Goal: Task Accomplishment & Management: Use online tool/utility

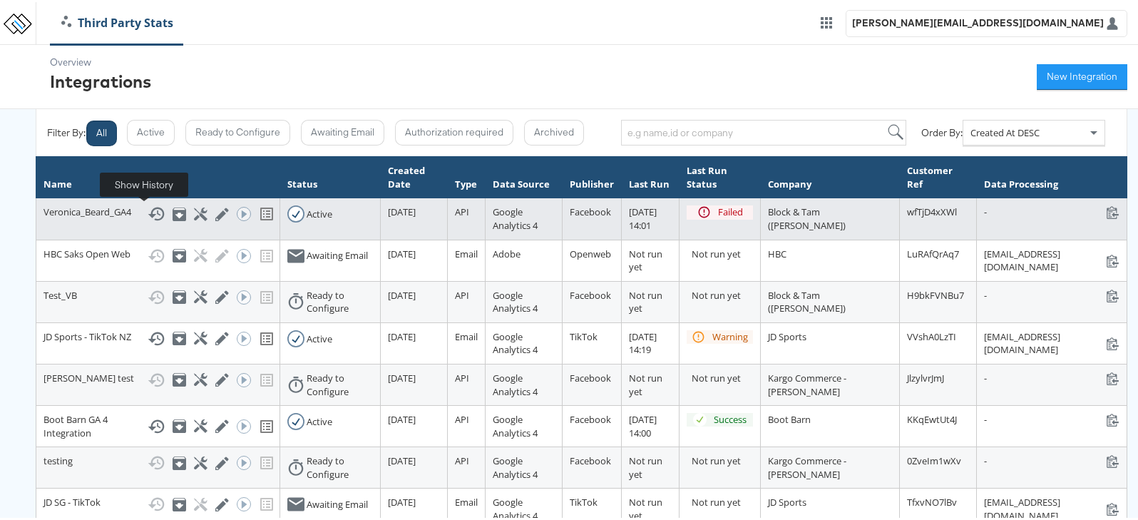
click at [148, 213] on icon at bounding box center [156, 211] width 17 height 17
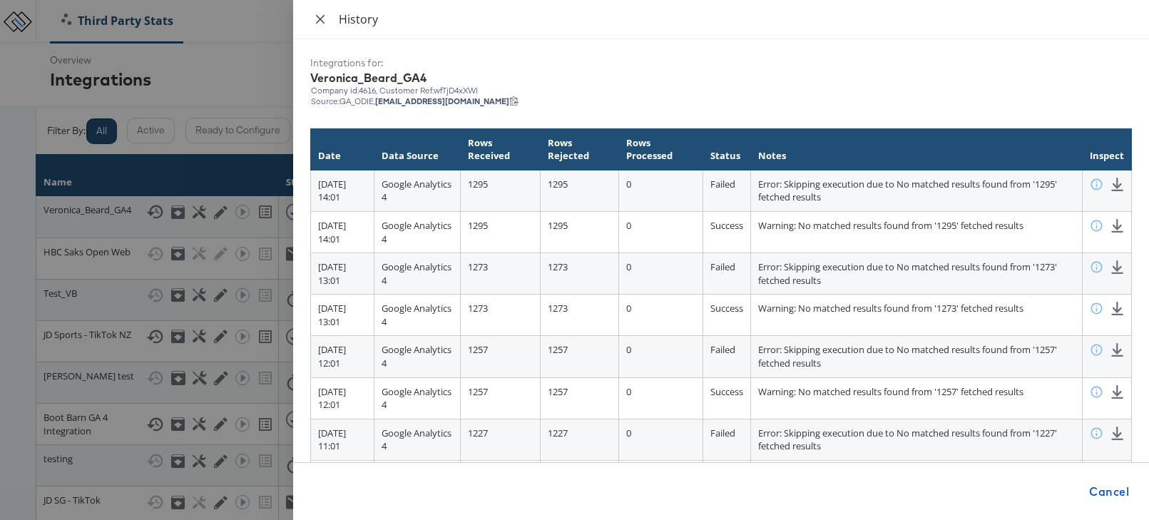
click at [314, 21] on icon "close" at bounding box center [319, 19] width 11 height 11
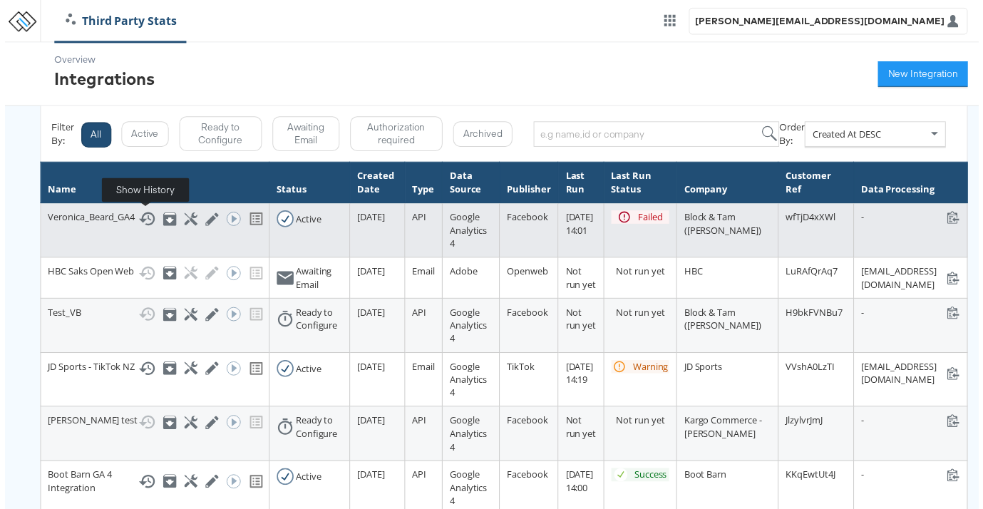
click at [143, 222] on icon at bounding box center [143, 220] width 17 height 17
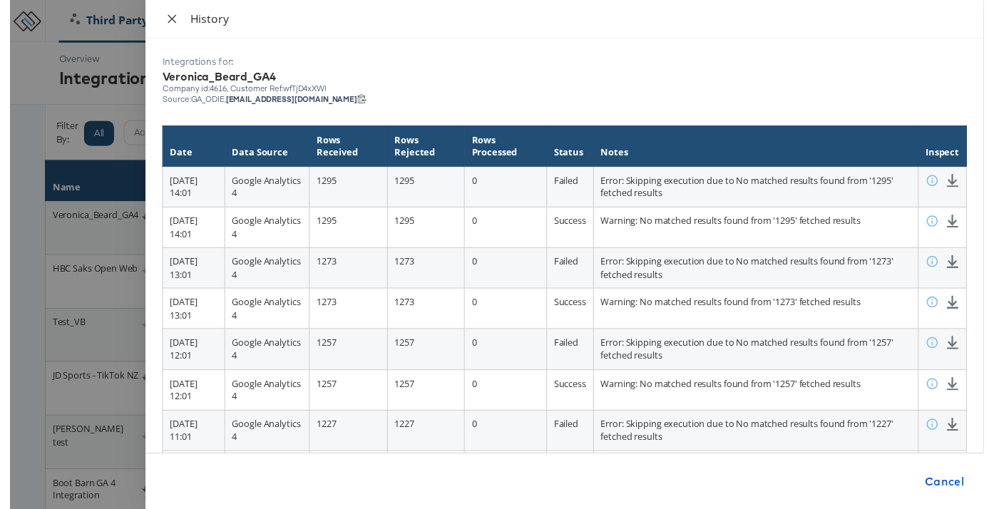
click at [160, 22] on icon "close" at bounding box center [165, 19] width 11 height 11
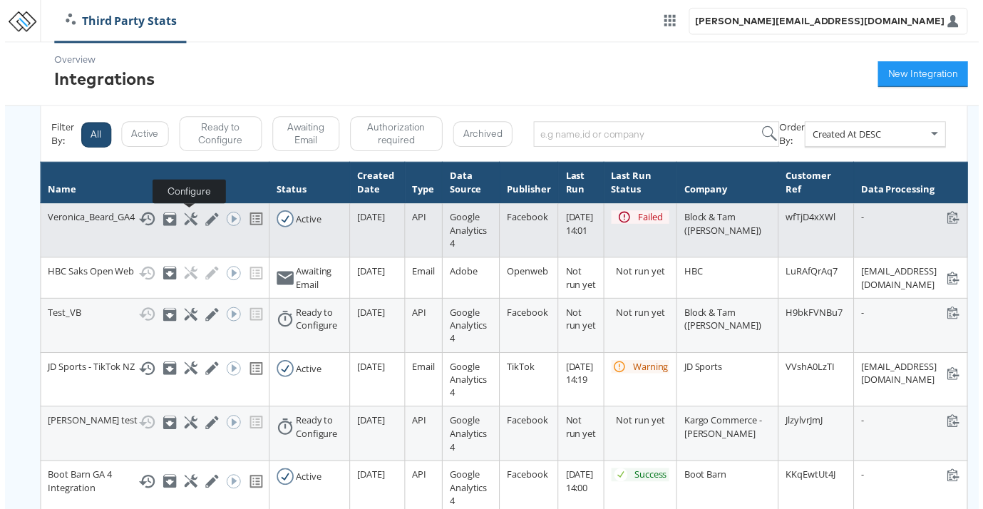
click at [185, 218] on icon at bounding box center [188, 222] width 14 height 14
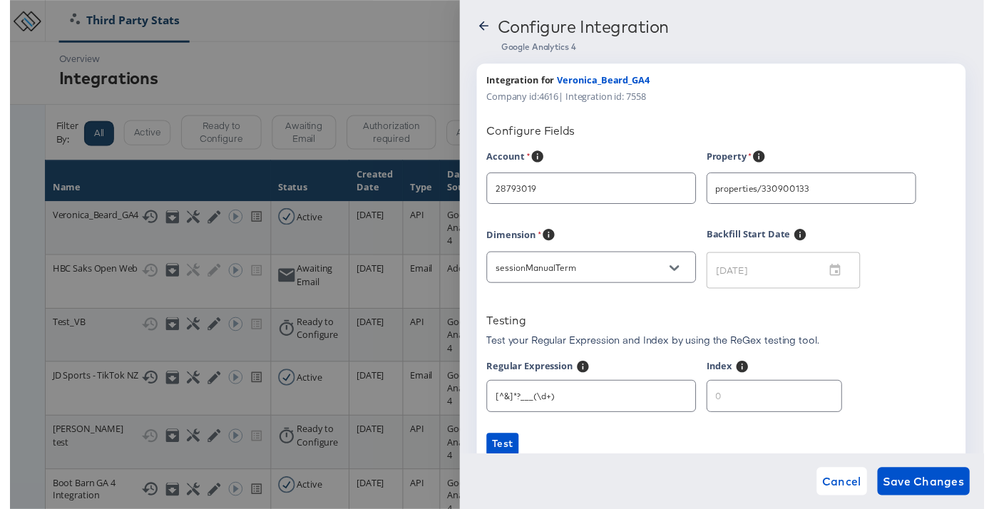
type input "Veronica Beard"
click at [900, 190] on icon "Open" at bounding box center [903, 193] width 10 height 10
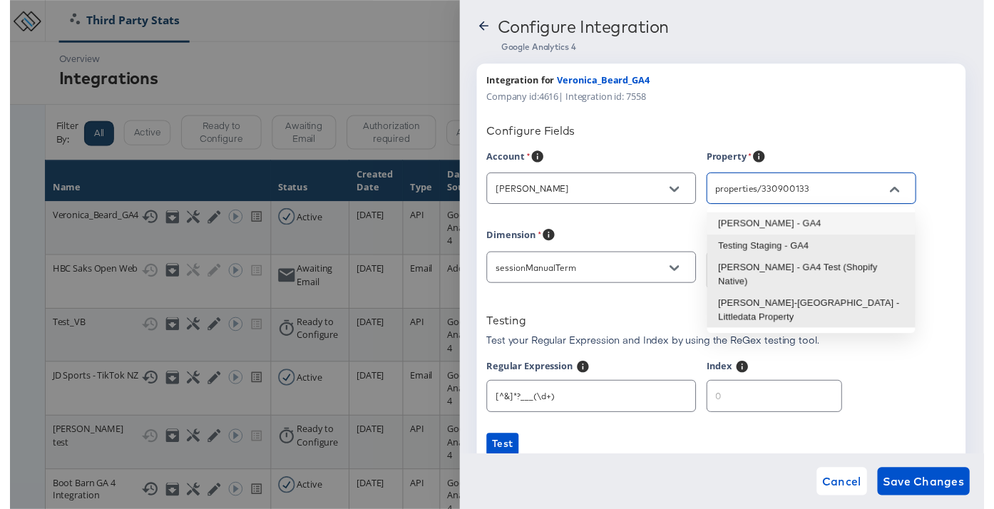
click at [816, 222] on li "Veronica Beard - GA4" at bounding box center [817, 228] width 212 height 23
type input "Veronica Beard - GA4"
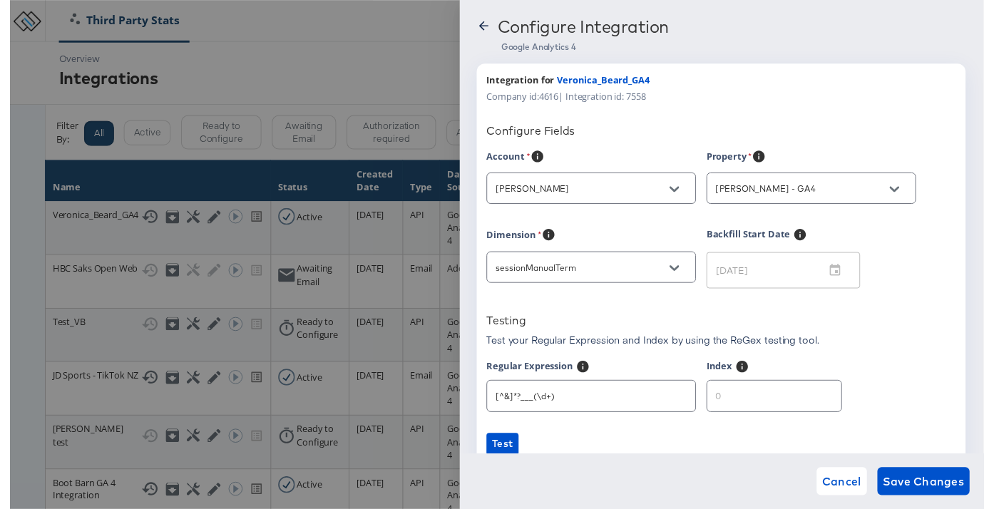
click at [806, 160] on div "Property" at bounding box center [823, 162] width 225 height 18
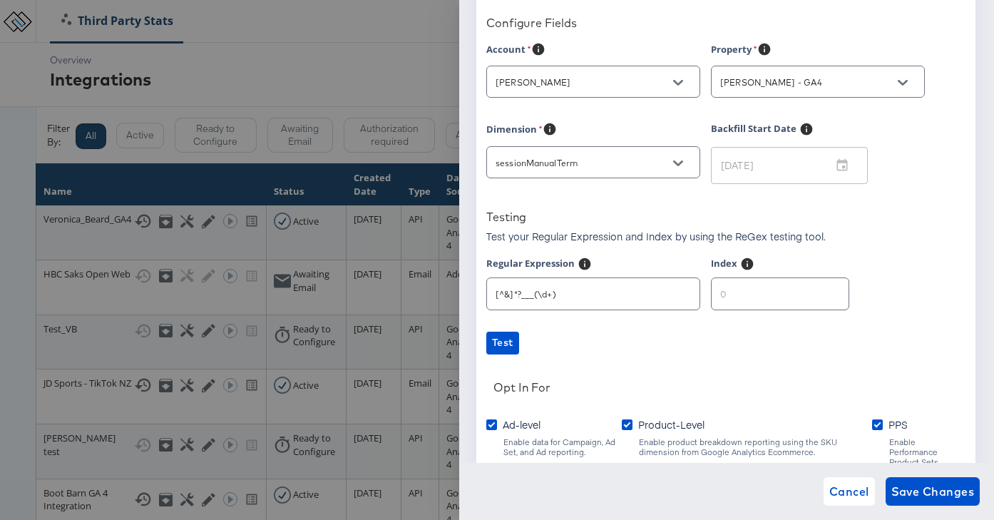
scroll to position [227, 0]
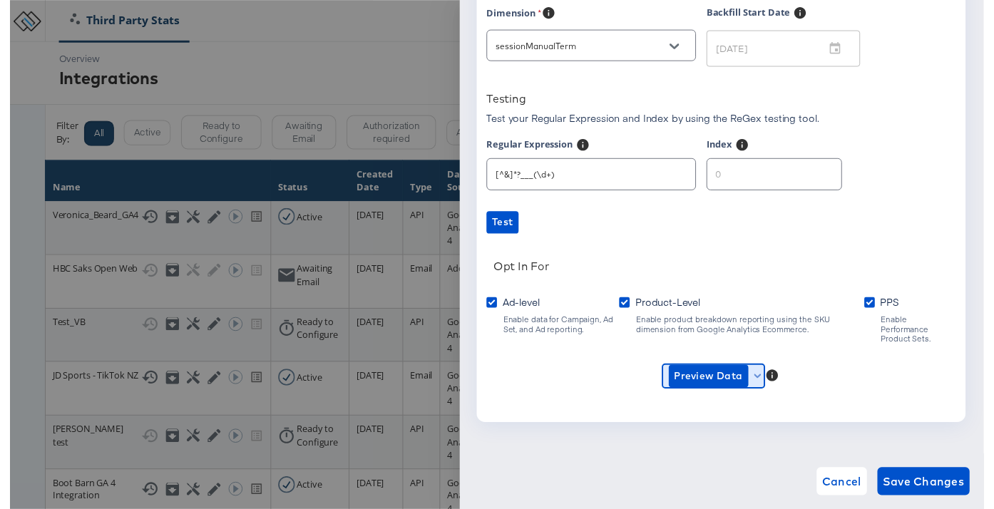
click at [762, 372] on span "Preview Data" at bounding box center [718, 383] width 92 height 23
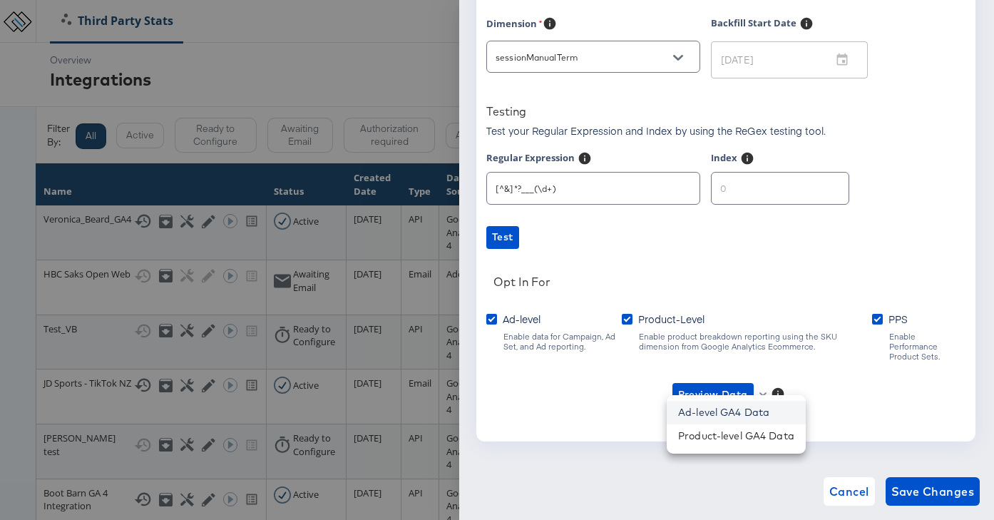
click at [754, 419] on li "Ad-level GA4 Data" at bounding box center [736, 413] width 139 height 24
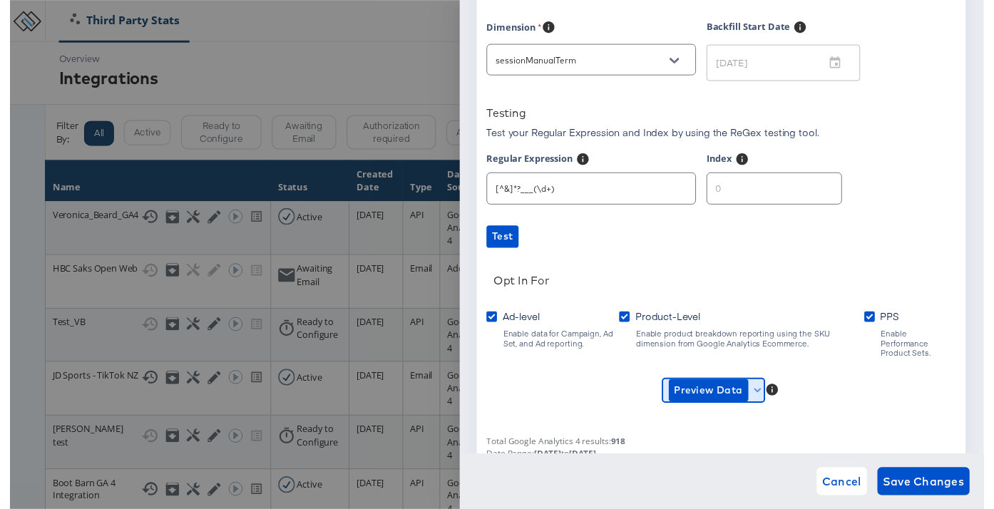
scroll to position [178, 0]
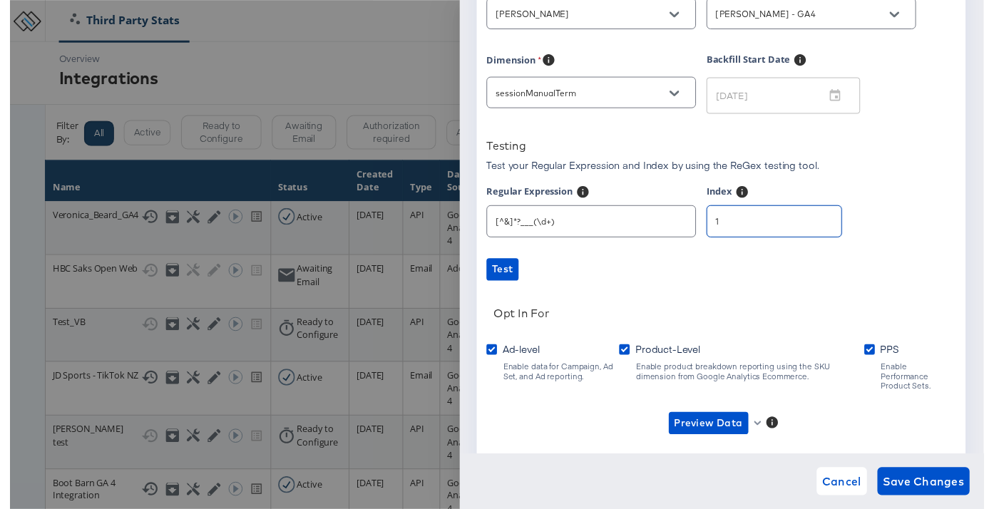
type input "1"
click at [813, 222] on input "1" at bounding box center [779, 220] width 137 height 31
click at [774, 288] on div "Account Veronica Beard Property Veronica Beard - GA4 Dimension sessionManualTer…" at bounding box center [725, 328] width 479 height 709
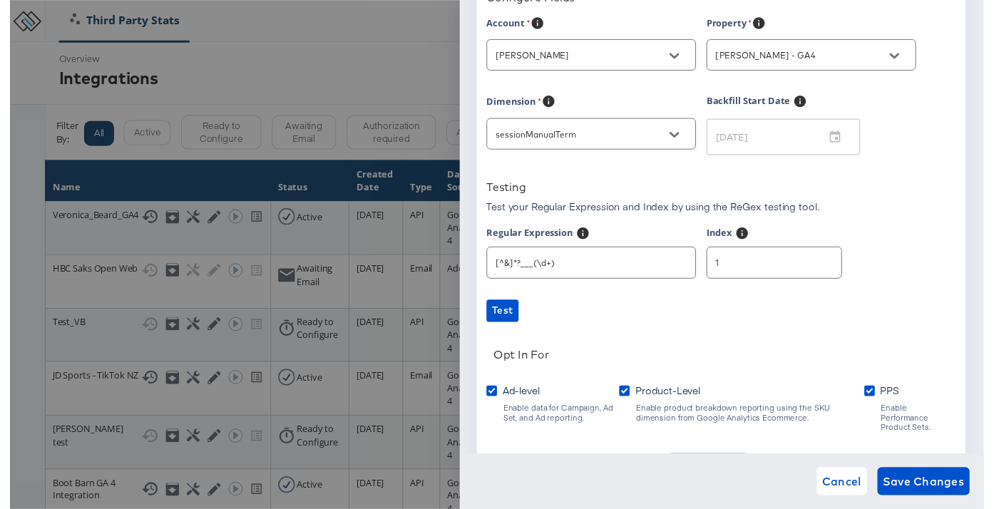
scroll to position [125, 0]
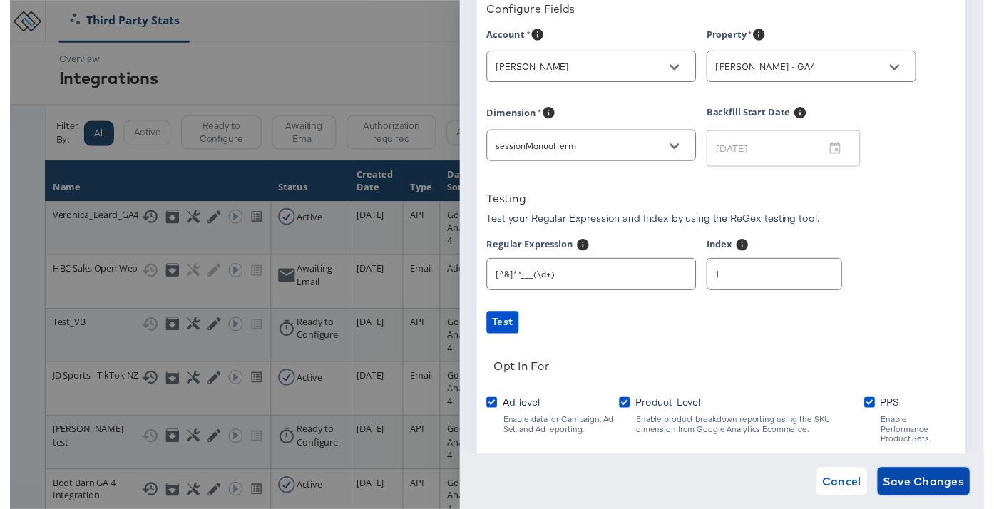
click at [950, 481] on span "Save Changes" at bounding box center [932, 491] width 83 height 20
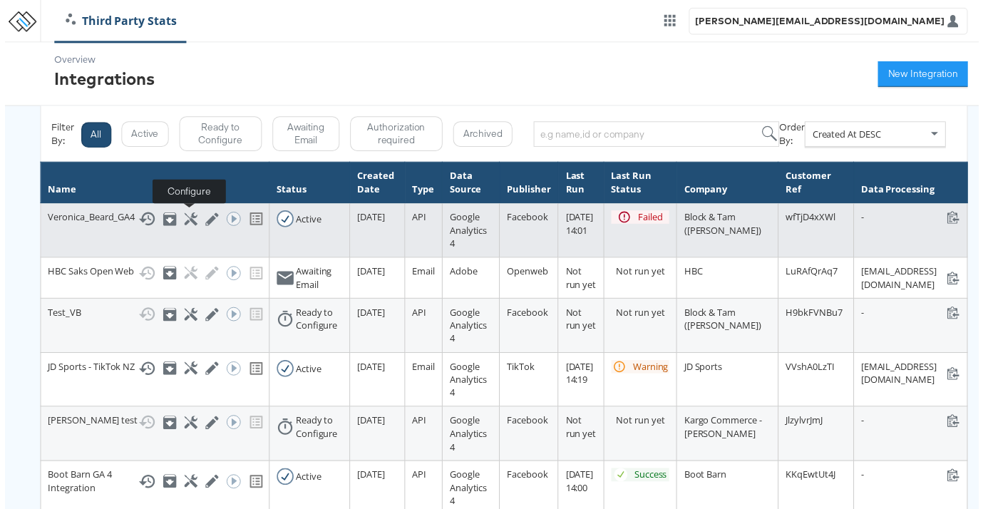
click at [185, 222] on icon at bounding box center [188, 222] width 14 height 14
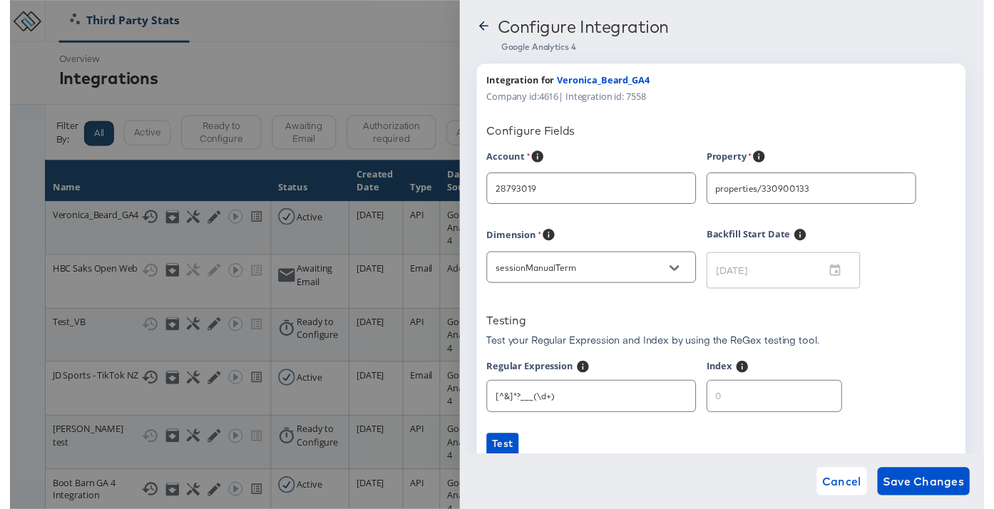
scroll to position [227, 0]
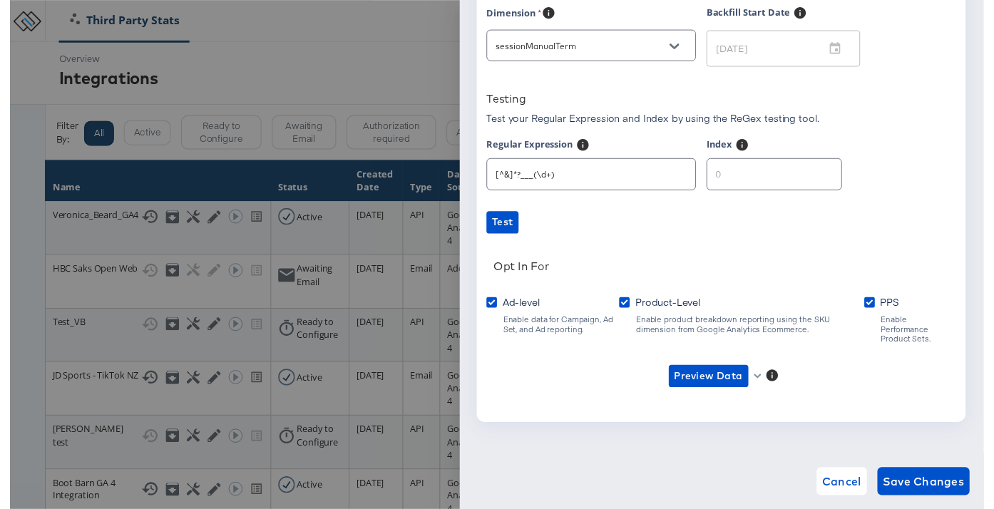
type input "Veronica Beard"
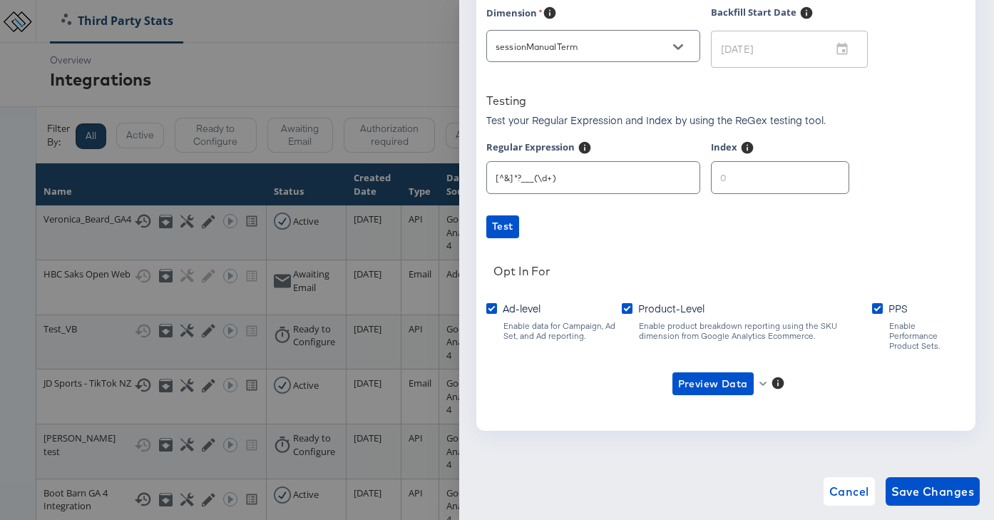
scroll to position [224, 0]
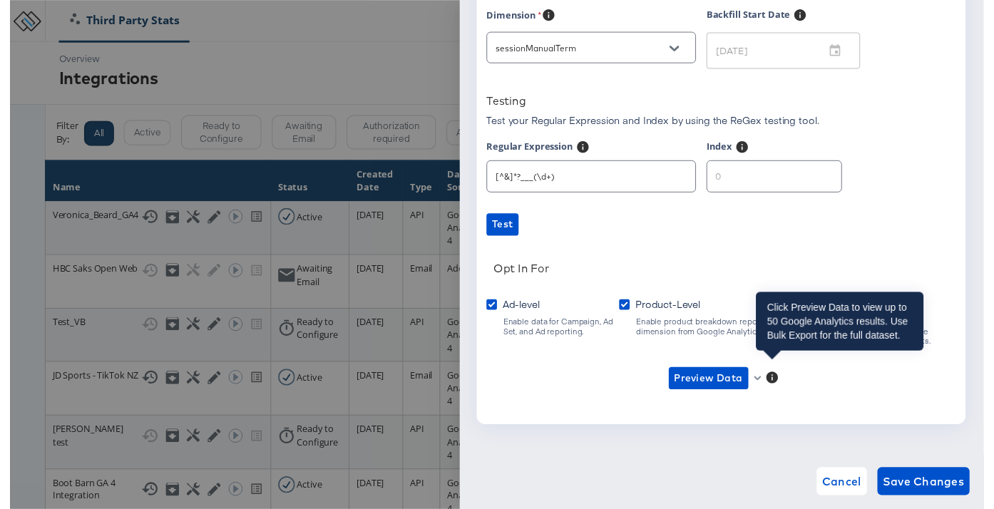
click at [776, 380] on icon at bounding box center [778, 386] width 12 height 12
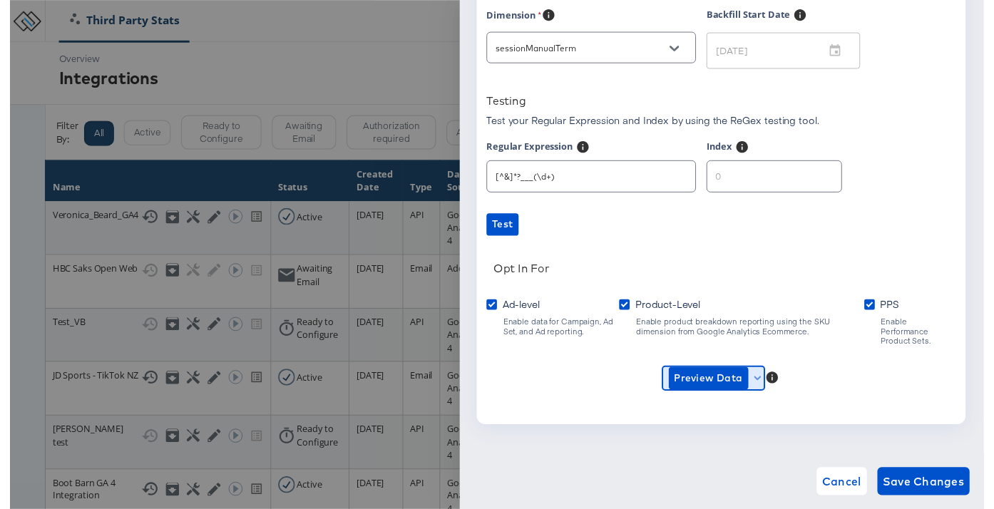
click at [763, 384] on icon "button" at bounding box center [763, 386] width 8 height 4
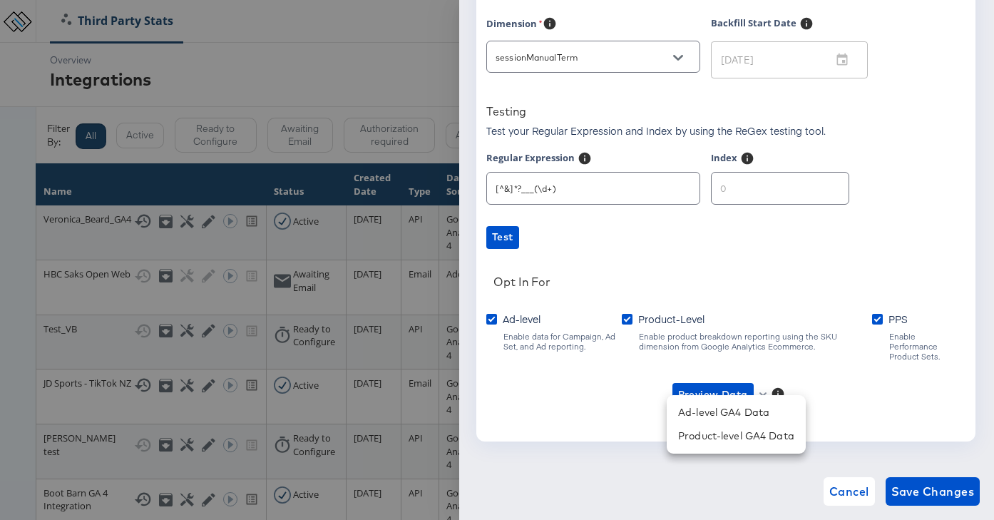
click at [683, 282] on div at bounding box center [497, 260] width 994 height 520
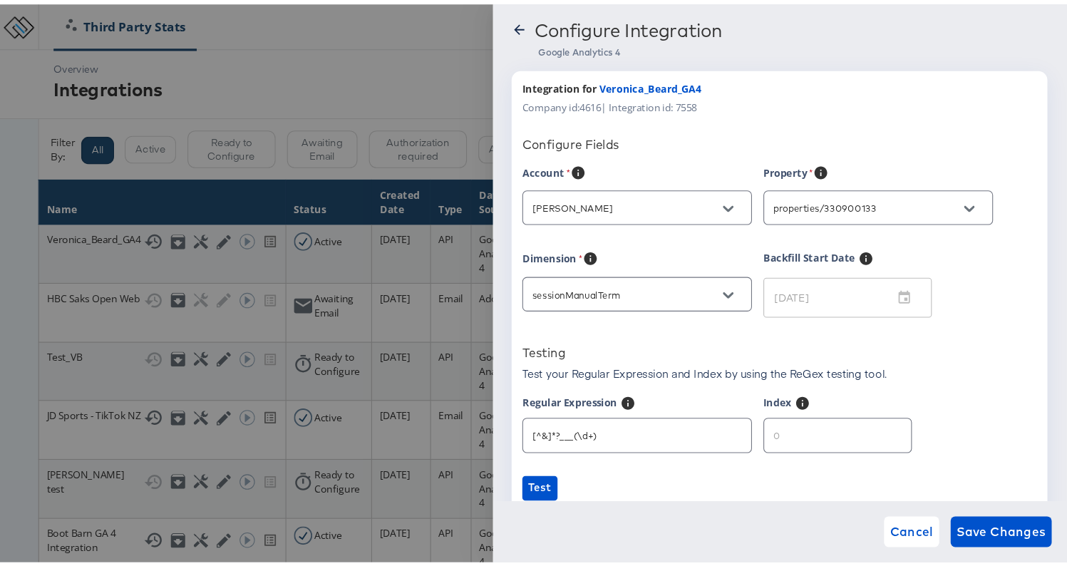
scroll to position [0, 0]
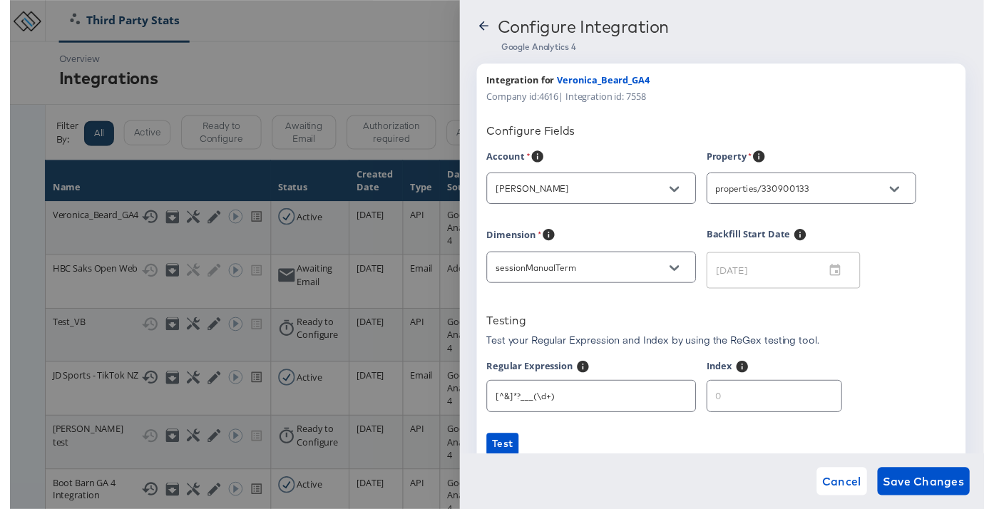
click at [399, 57] on div at bounding box center [497, 260] width 994 height 520
click at [481, 29] on icon at bounding box center [483, 26] width 14 height 14
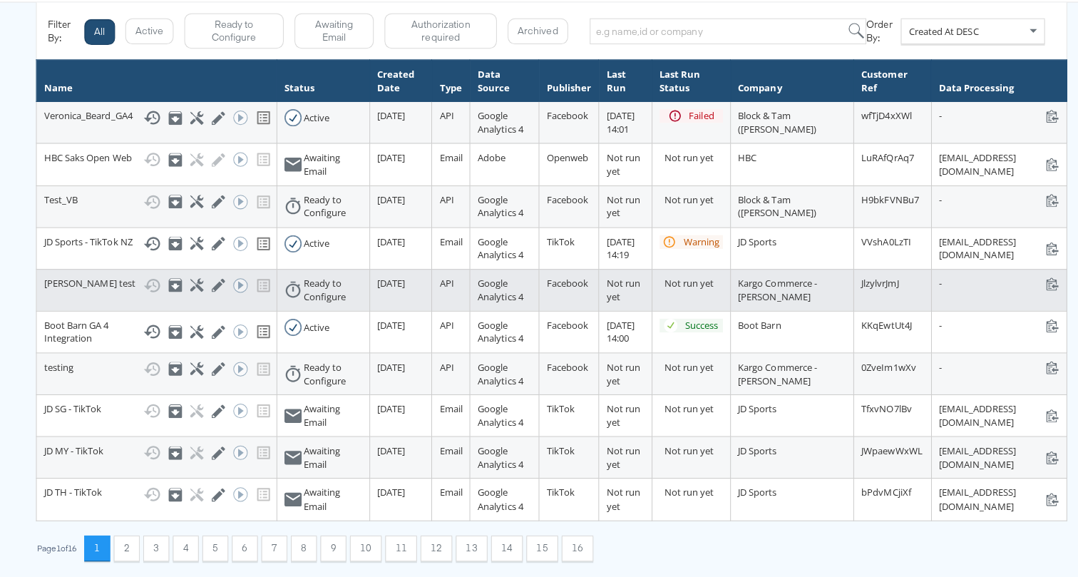
scroll to position [112, 0]
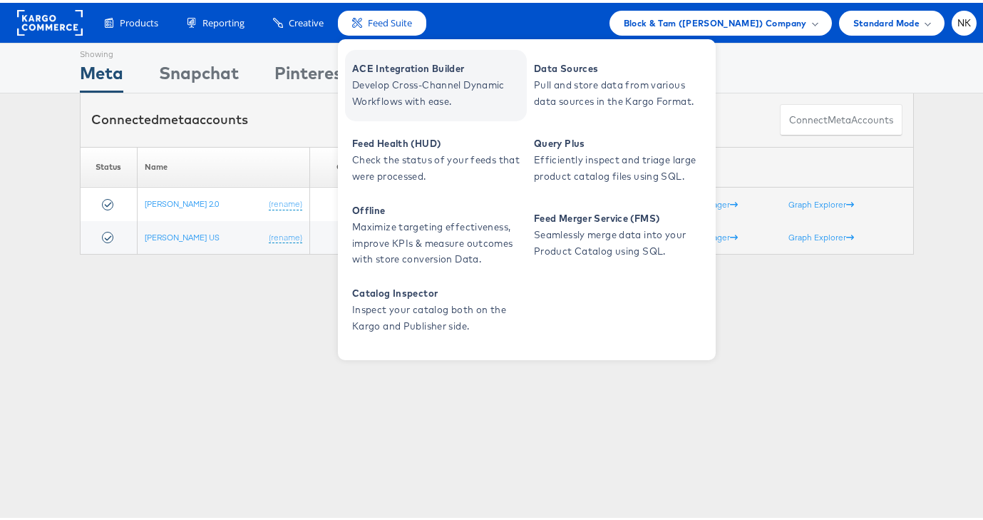
click at [383, 81] on span "Develop Cross-Channel Dynamic Workflows with ease." at bounding box center [437, 90] width 171 height 33
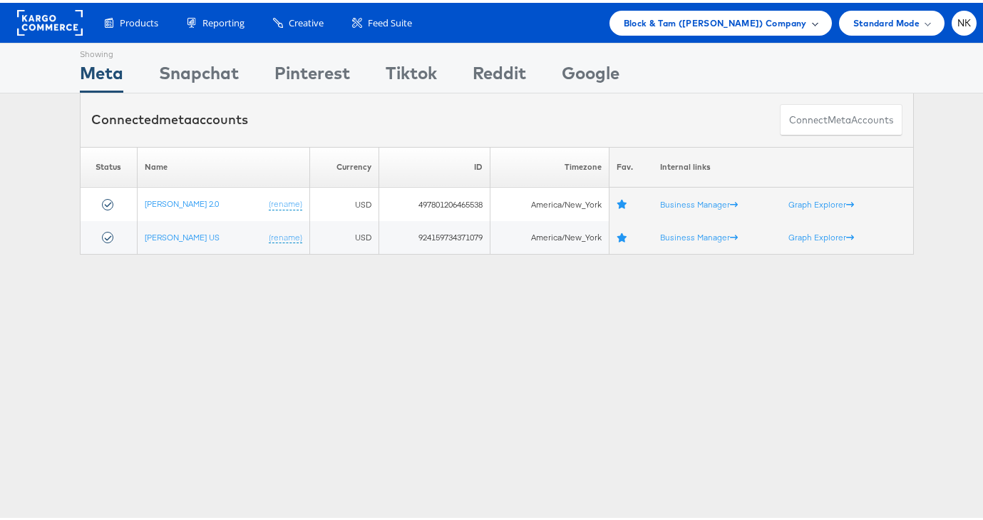
click at [729, 22] on span "Block & Tam ([PERSON_NAME]) Company" at bounding box center [715, 20] width 183 height 15
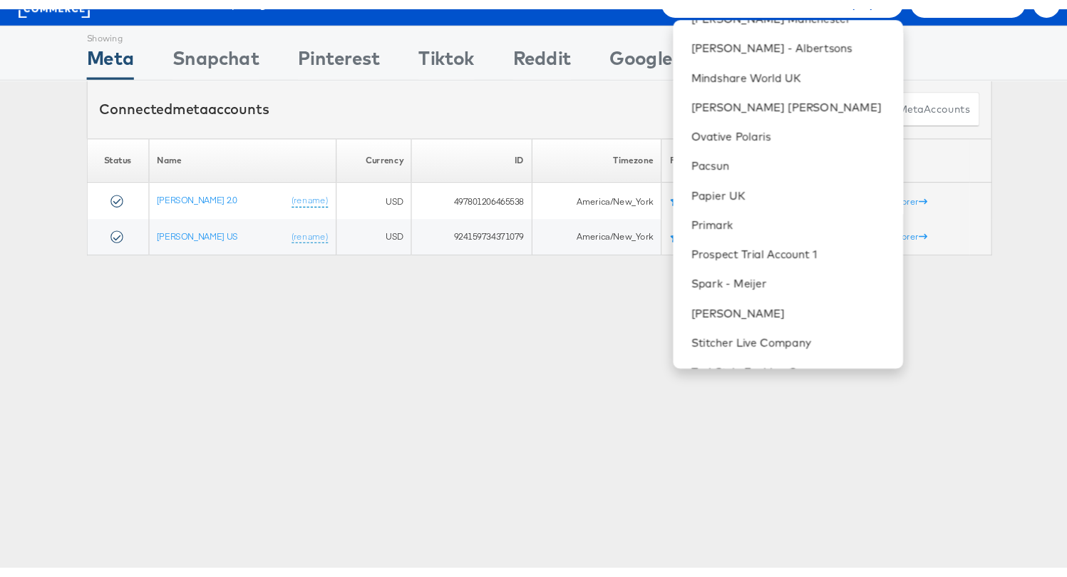
scroll to position [1234, 0]
